Goal: Task Accomplishment & Management: Use online tool/utility

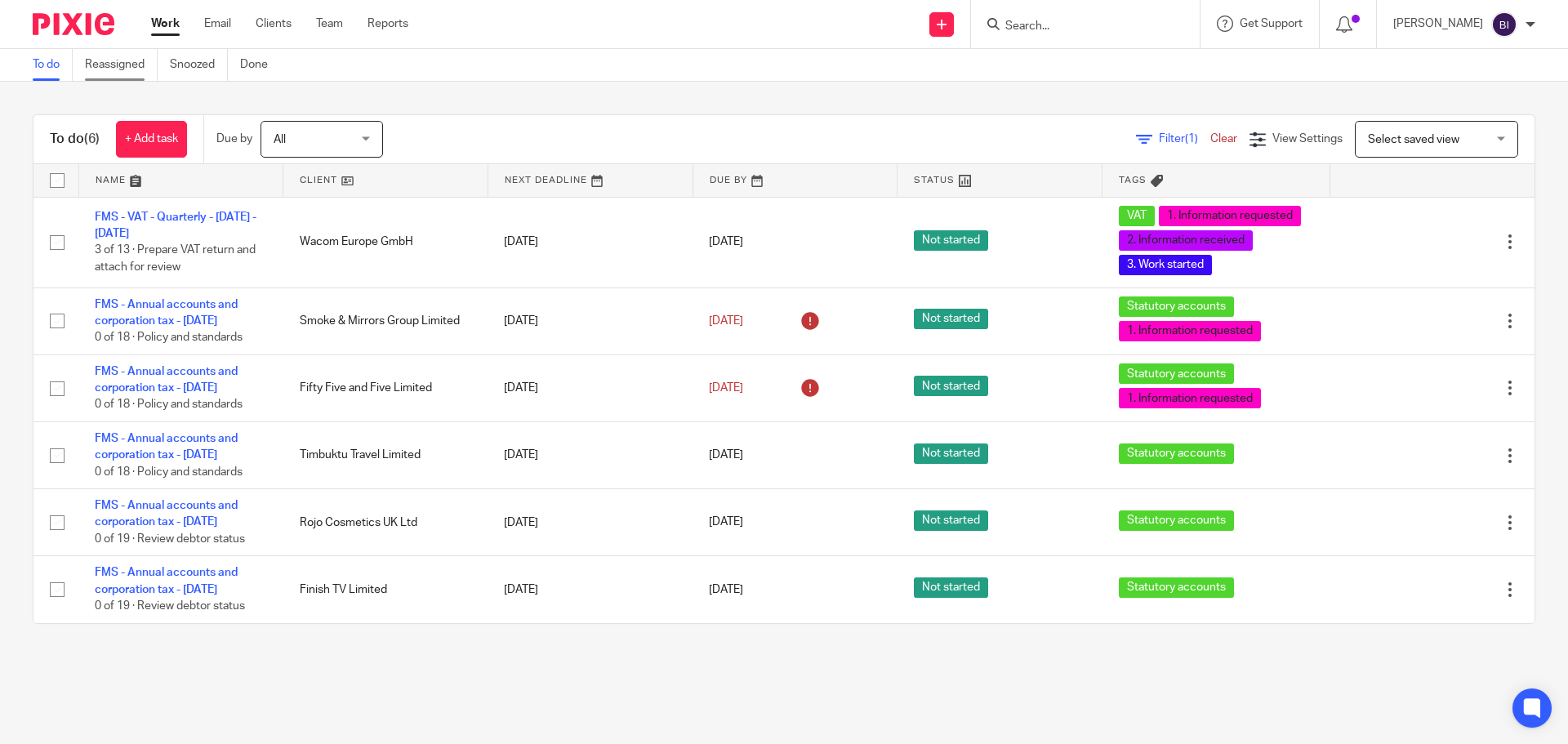
click at [130, 63] on link "Reassigned" at bounding box center [121, 64] width 73 height 31
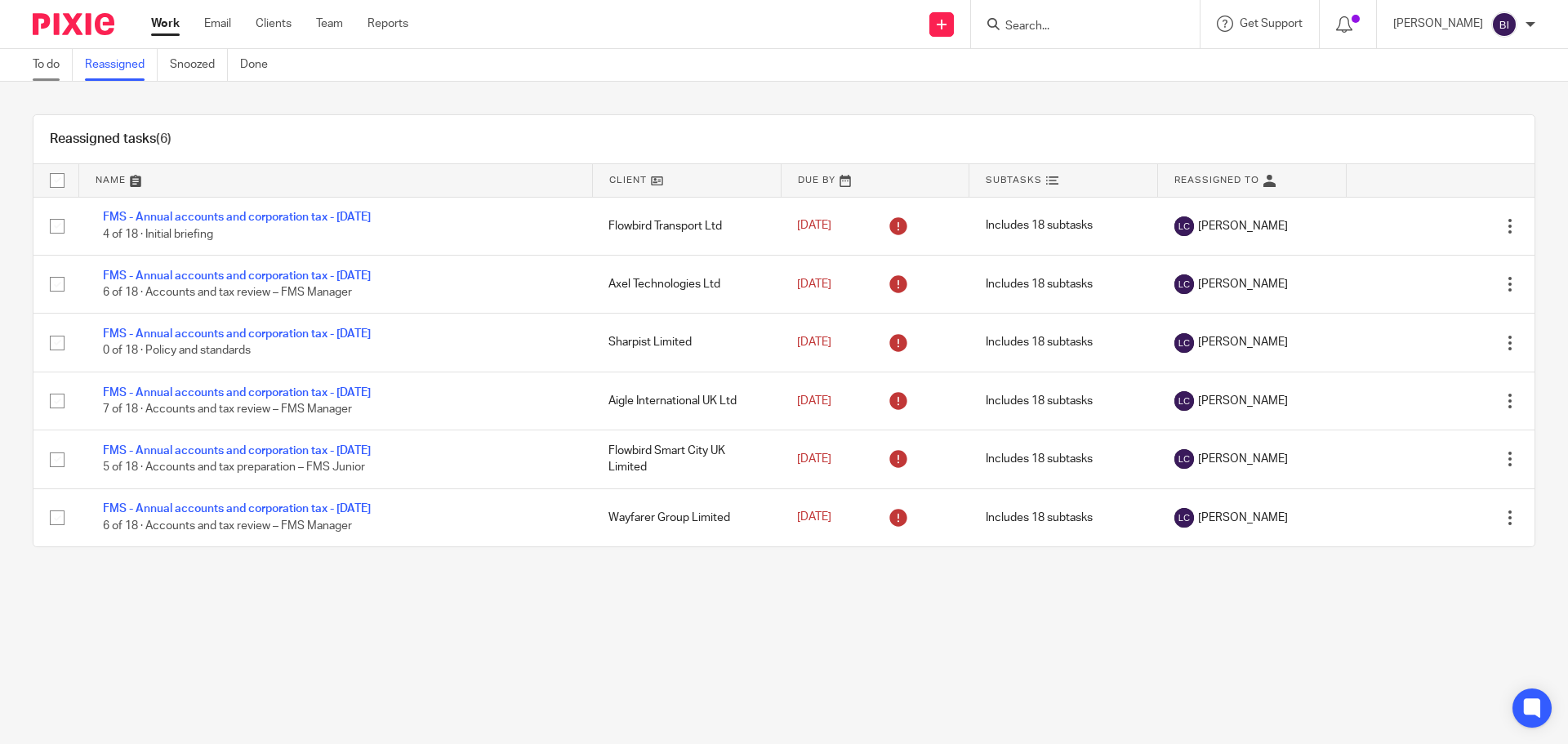
click at [69, 61] on link "To do" at bounding box center [52, 64] width 40 height 31
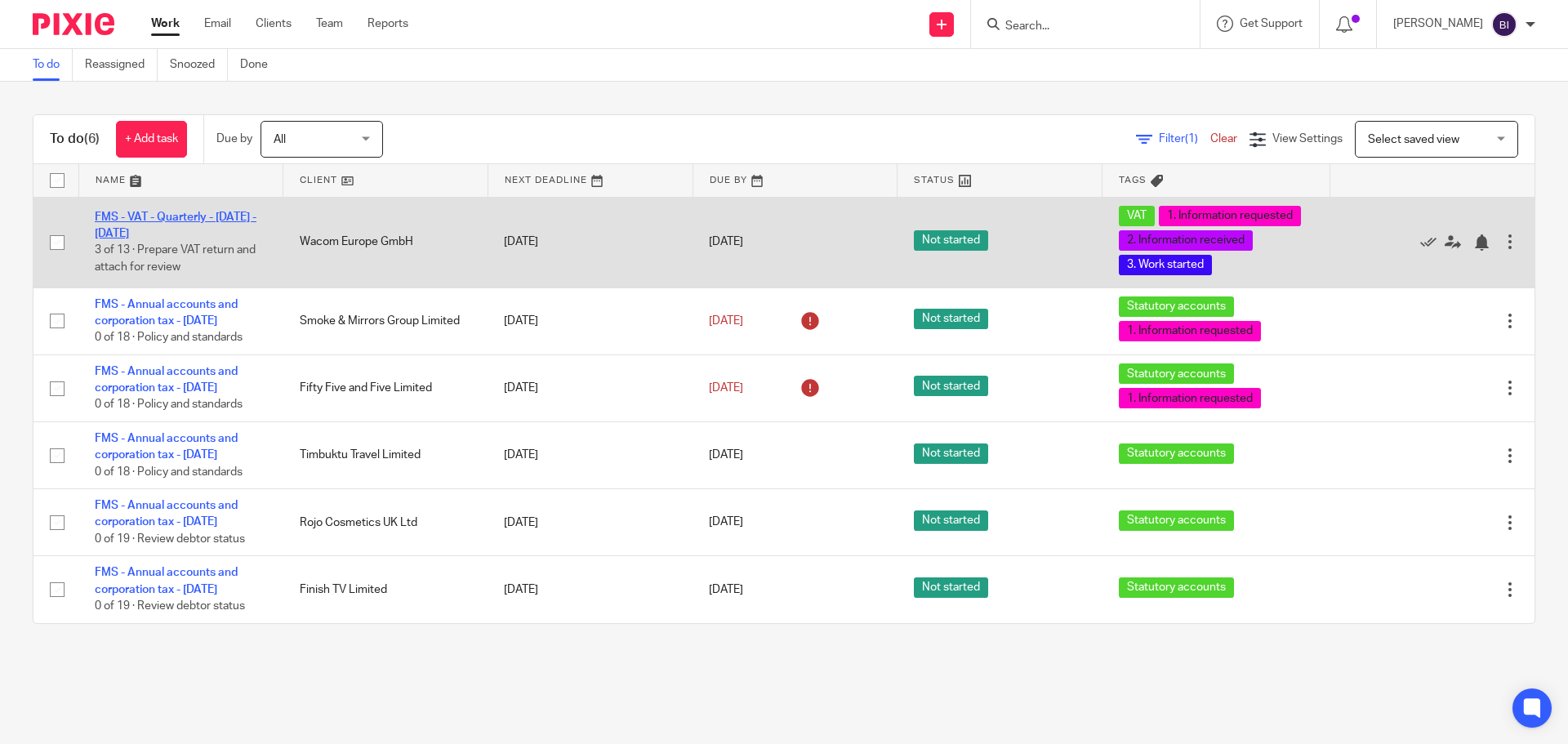
click at [218, 217] on link "FMS - VAT - Quarterly - [DATE] - [DATE]" at bounding box center [175, 225] width 162 height 28
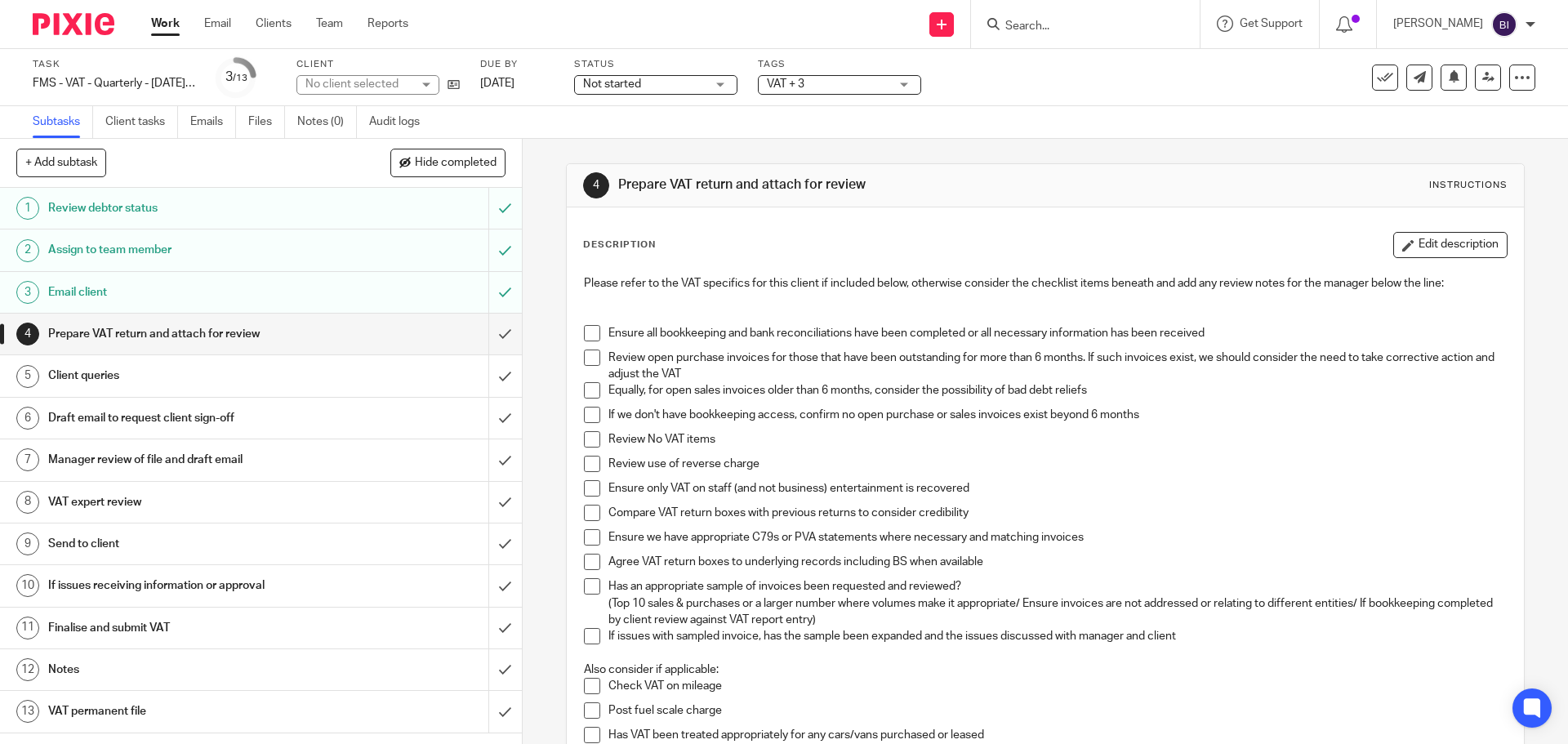
click at [903, 90] on div "VAT + 3" at bounding box center [839, 85] width 164 height 20
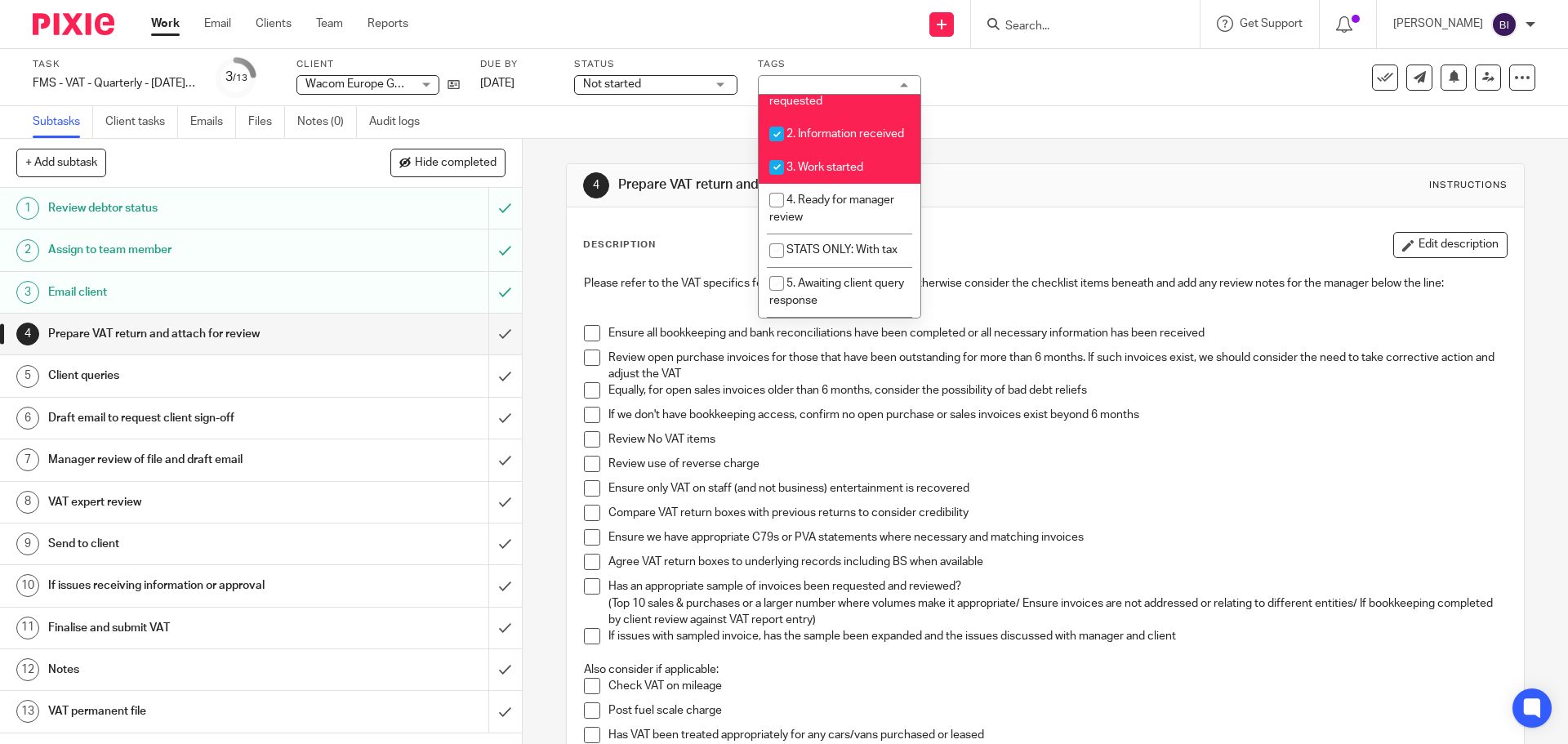
scroll to position [348, 0]
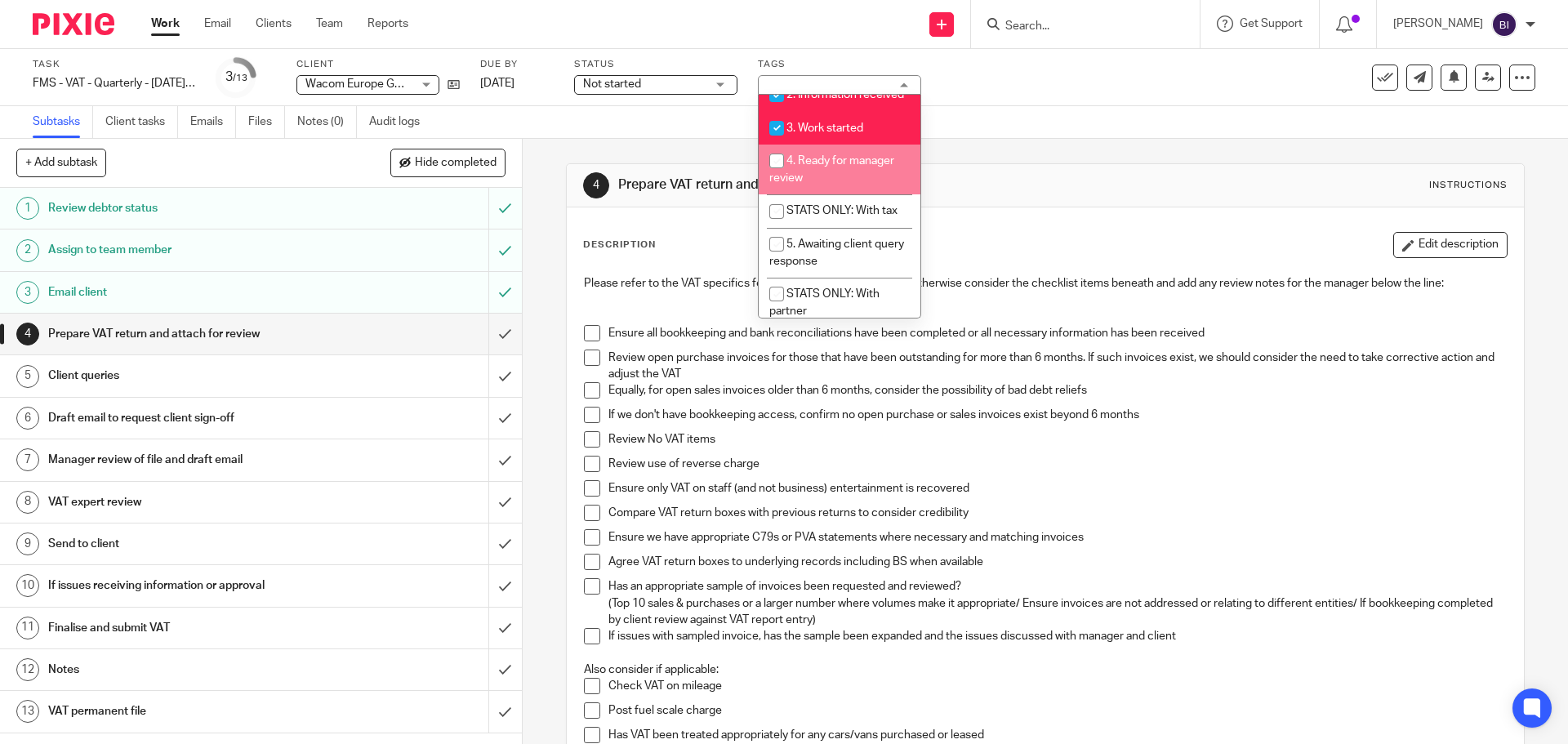
click at [858, 180] on span "4. Ready for manager review" at bounding box center [831, 169] width 125 height 29
checkbox input "true"
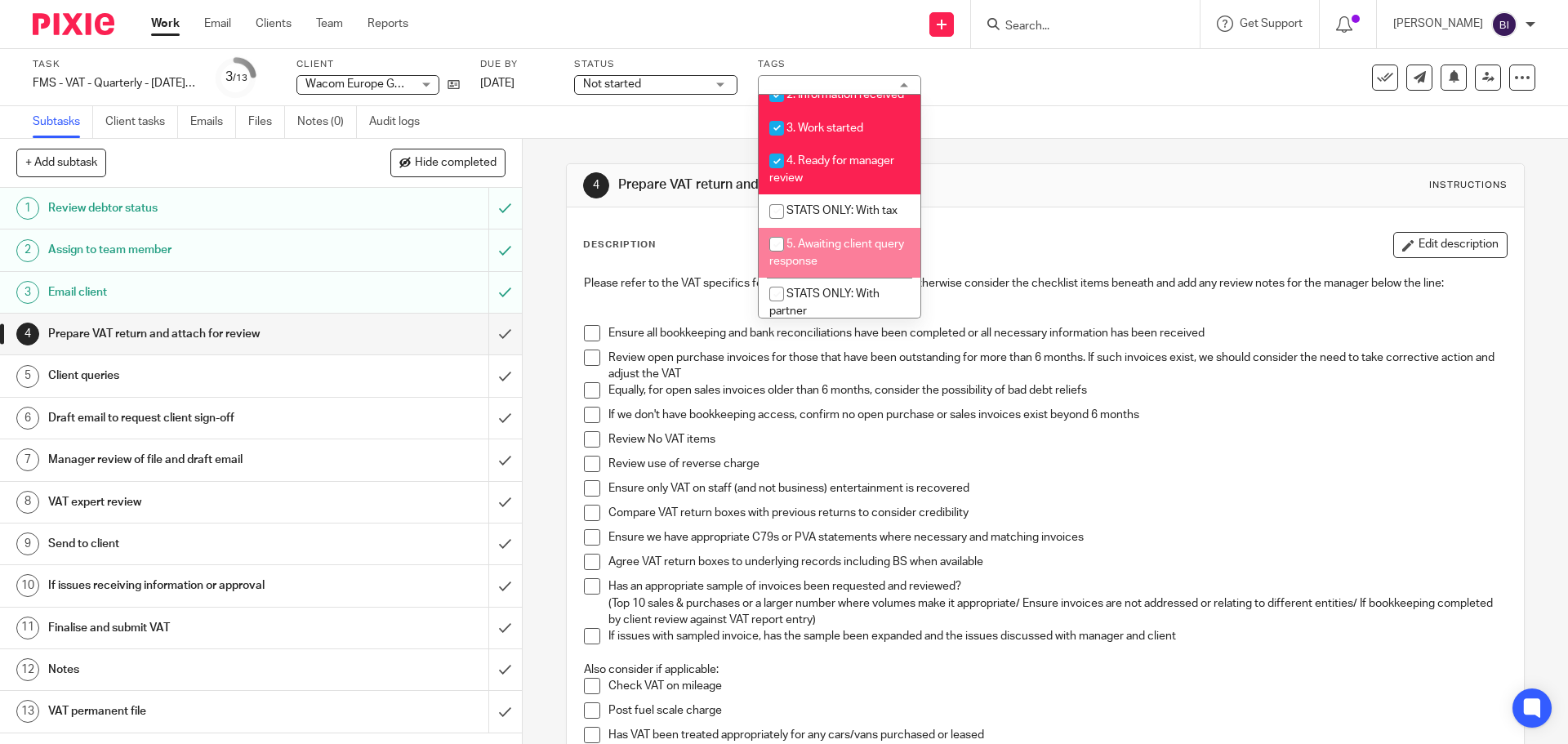
click at [838, 265] on span "5. Awaiting client query response" at bounding box center [837, 253] width 135 height 29
checkbox input "true"
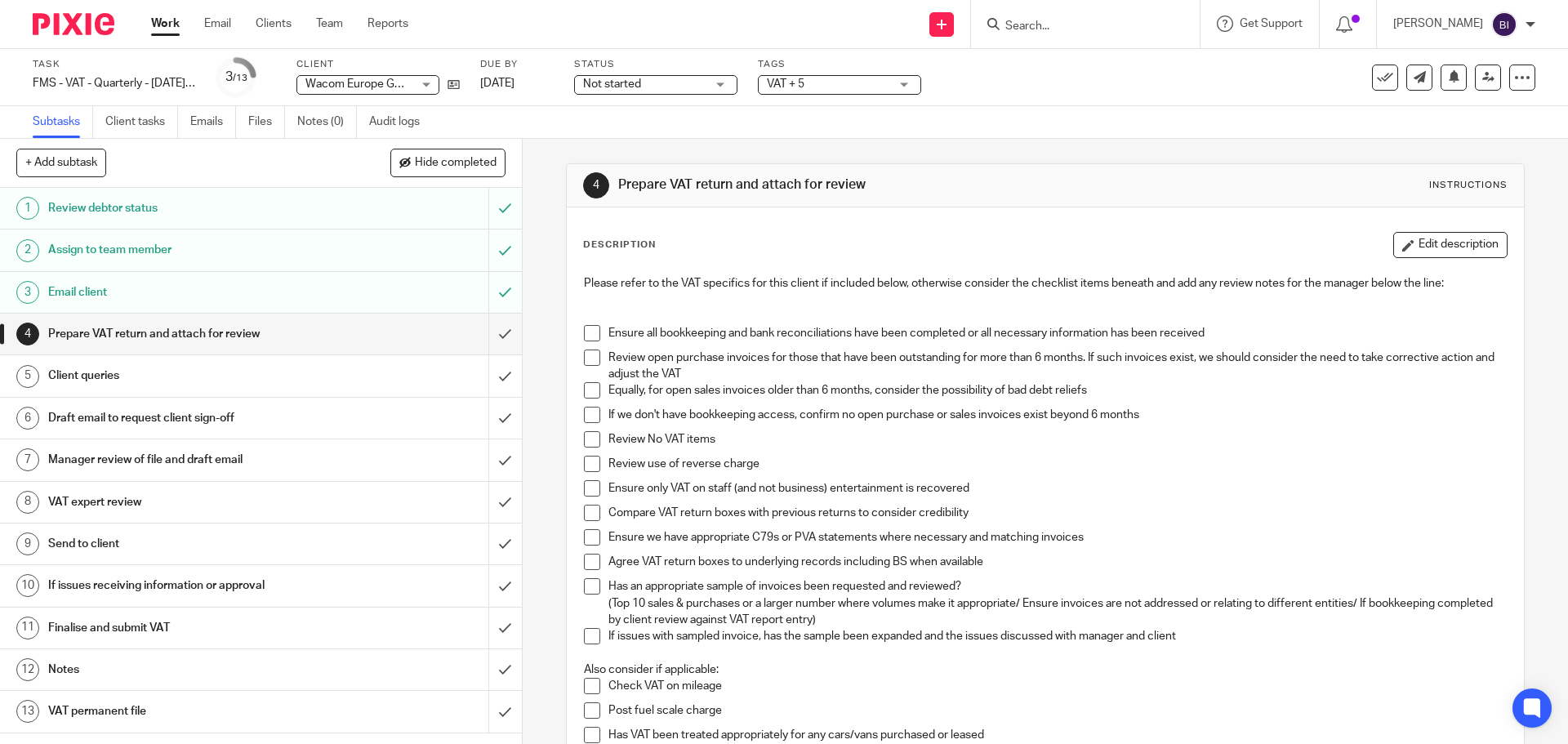
click at [86, 18] on img at bounding box center [73, 24] width 82 height 22
